Goal: Information Seeking & Learning: Learn about a topic

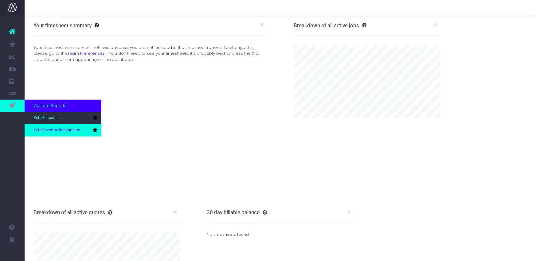
click at [52, 127] on link "Koto Revenue Recognition" at bounding box center [63, 130] width 77 height 12
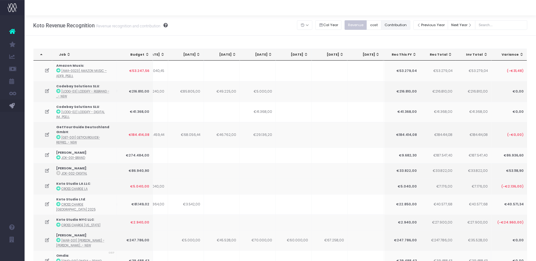
click at [409, 28] on button "Contribution" at bounding box center [395, 25] width 29 height 10
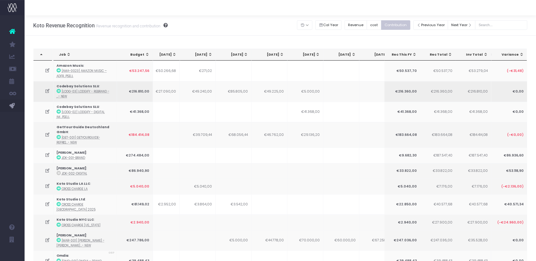
click at [47, 89] on icon at bounding box center [47, 91] width 5 height 5
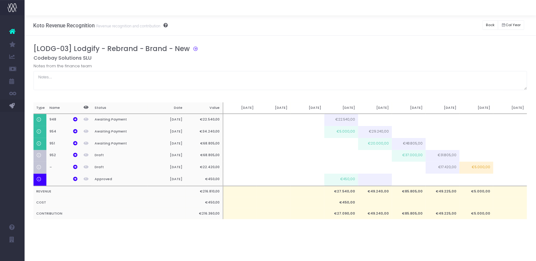
click at [279, 50] on div "[LODG-03] Lodgify - Rebrand - Brand - New" at bounding box center [283, 50] width 499 height 10
click at [273, 53] on div "[LODG-03] Lodgify - Rebrand - Brand - New" at bounding box center [283, 50] width 499 height 10
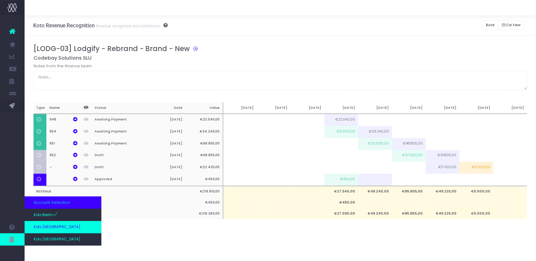
click at [47, 231] on link "Koto [GEOGRAPHIC_DATA]" at bounding box center [63, 227] width 77 height 12
